Goal: Task Accomplishment & Management: Complete application form

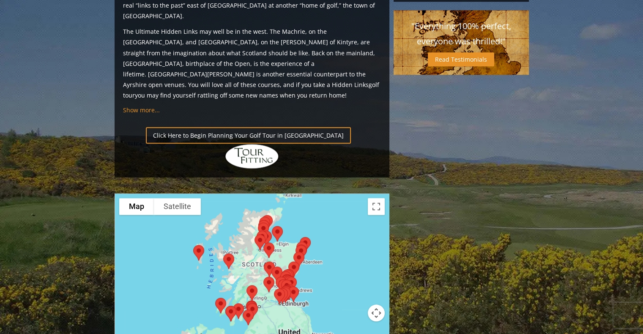
scroll to position [870, 0]
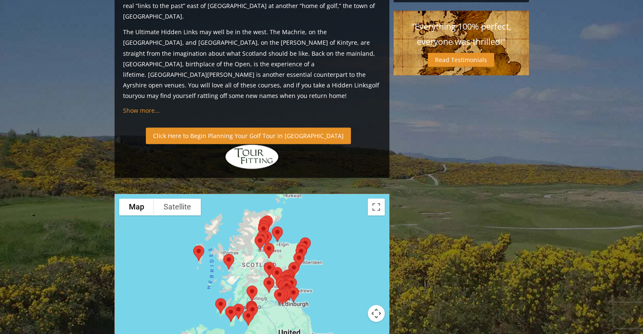
click at [260, 128] on link "Click Here to Begin Planning Your Golf Tour in [GEOGRAPHIC_DATA]" at bounding box center [248, 136] width 205 height 16
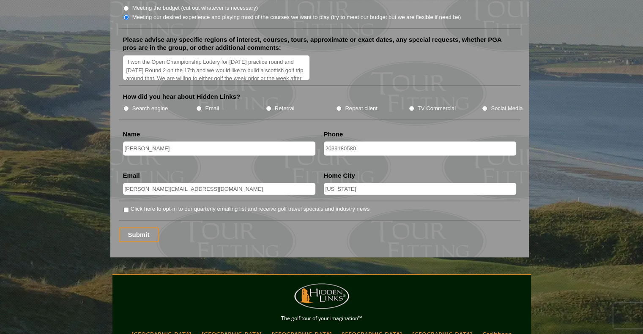
scroll to position [1060, 0]
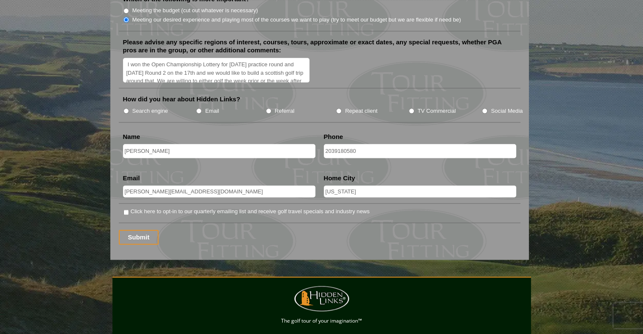
click at [124, 210] on input "Click here to opt-in to our quarterly emailing list and receive golf travel spe…" at bounding box center [125, 212] width 5 height 5
checkbox input "true"
click at [200, 108] on input "Email" at bounding box center [198, 110] width 5 height 5
radio input "true"
click at [130, 106] on li "Search engine" at bounding box center [159, 110] width 73 height 9
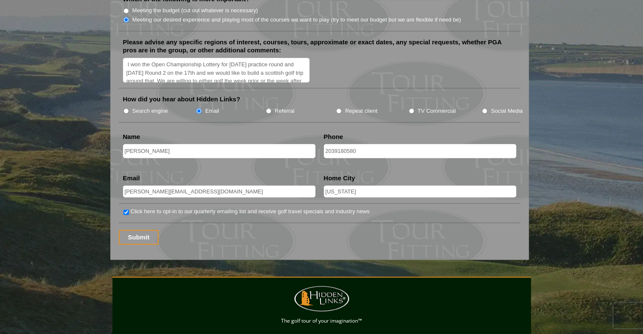
click at [126, 108] on input "Search engine" at bounding box center [125, 110] width 5 height 5
radio input "true"
click at [140, 230] on input "Submit" at bounding box center [139, 237] width 40 height 15
